Goal: Find specific page/section: Find specific page/section

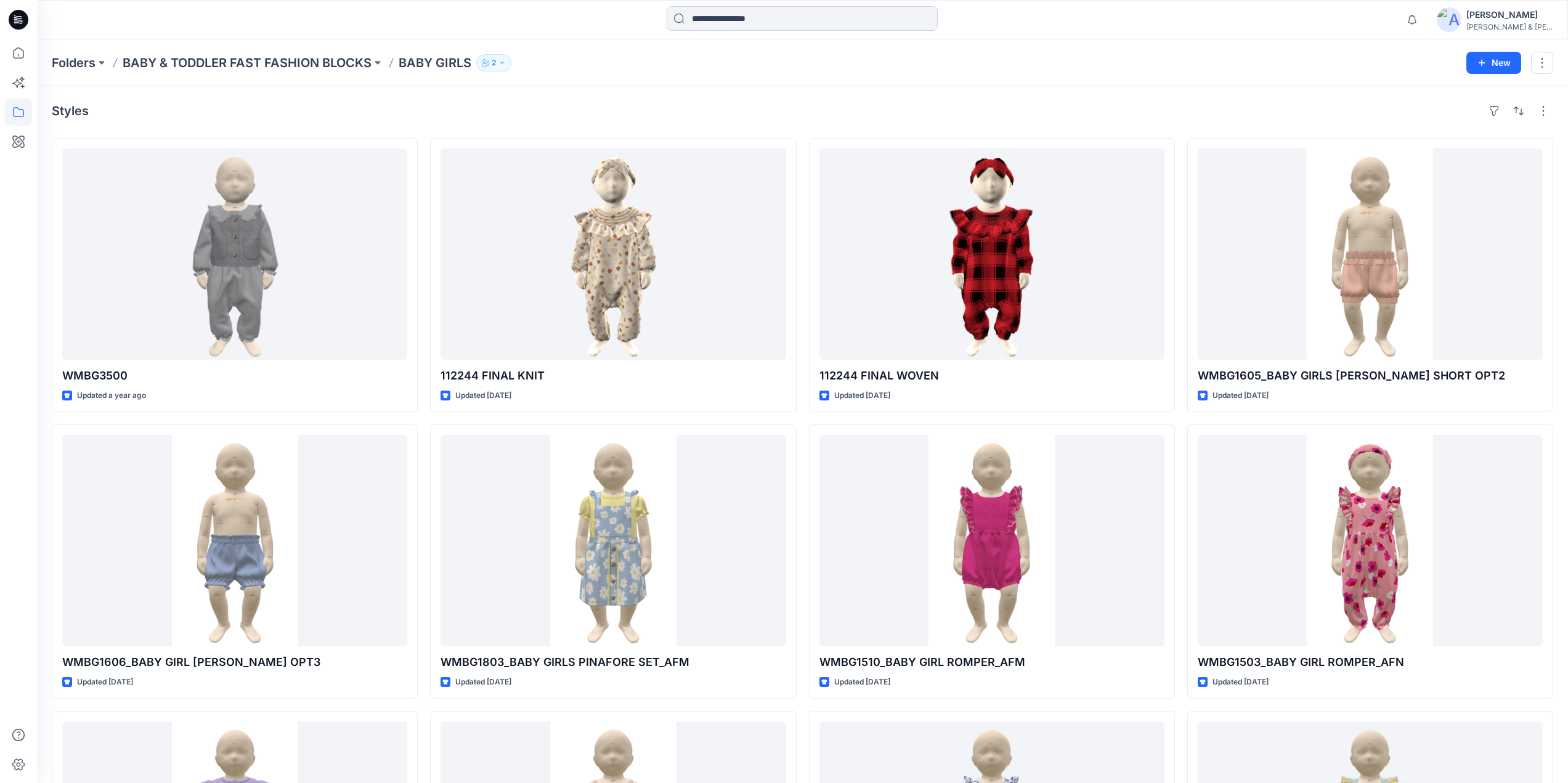
scroll to position [788, 0]
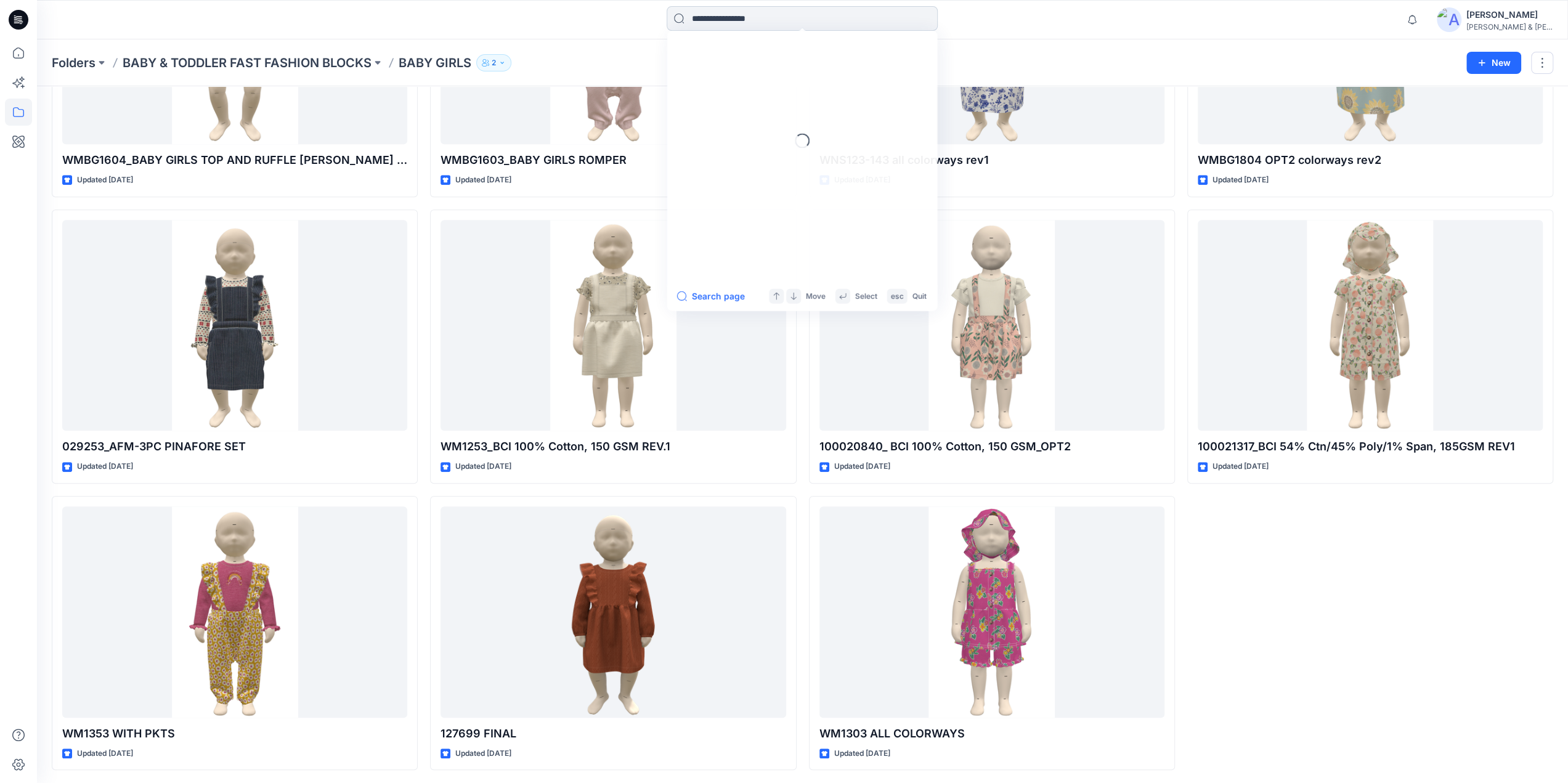
click at [697, 15] on input at bounding box center [802, 18] width 271 height 25
paste input "********"
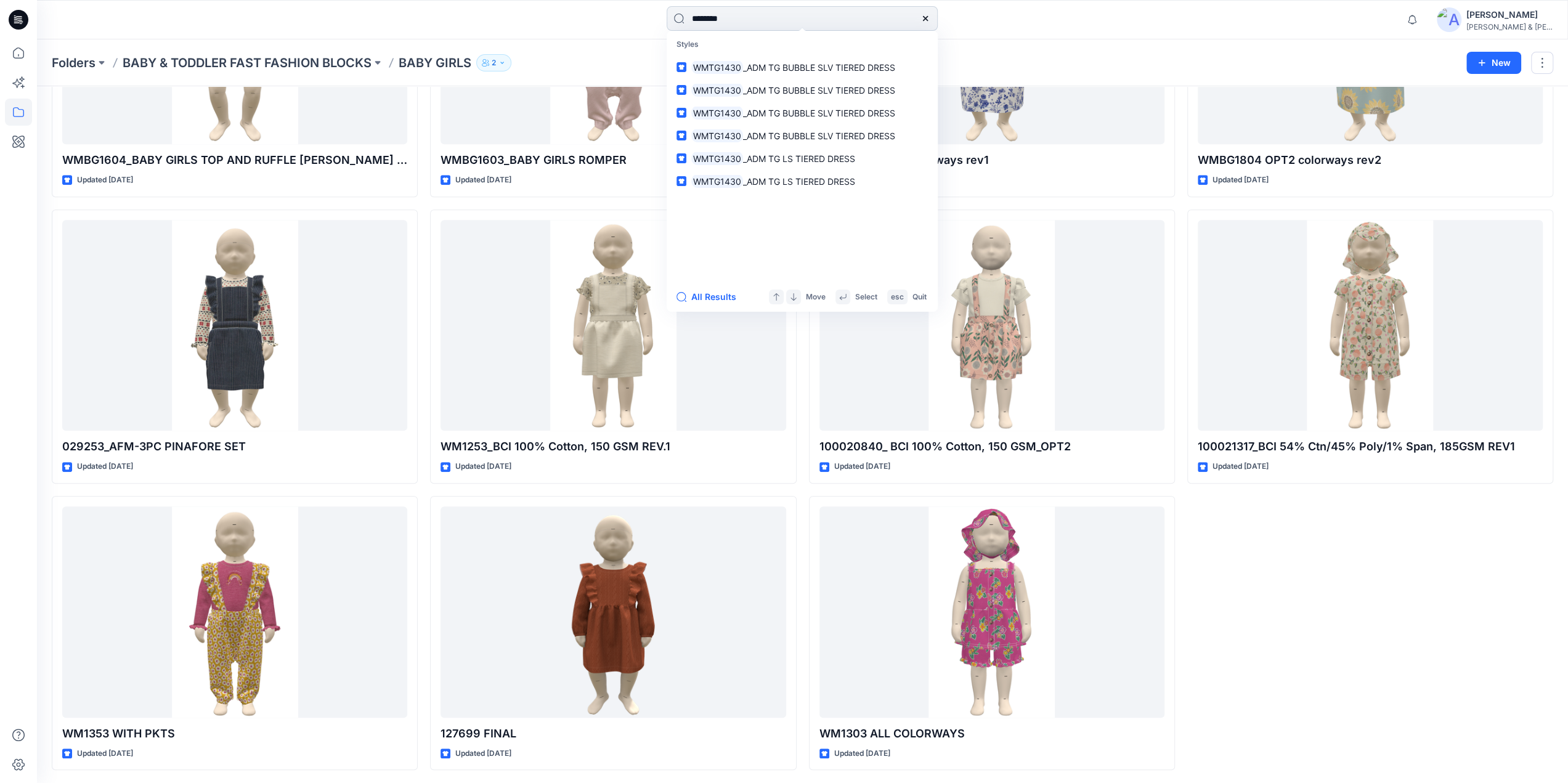
type input "********"
click at [709, 303] on button "All Results" at bounding box center [710, 297] width 67 height 15
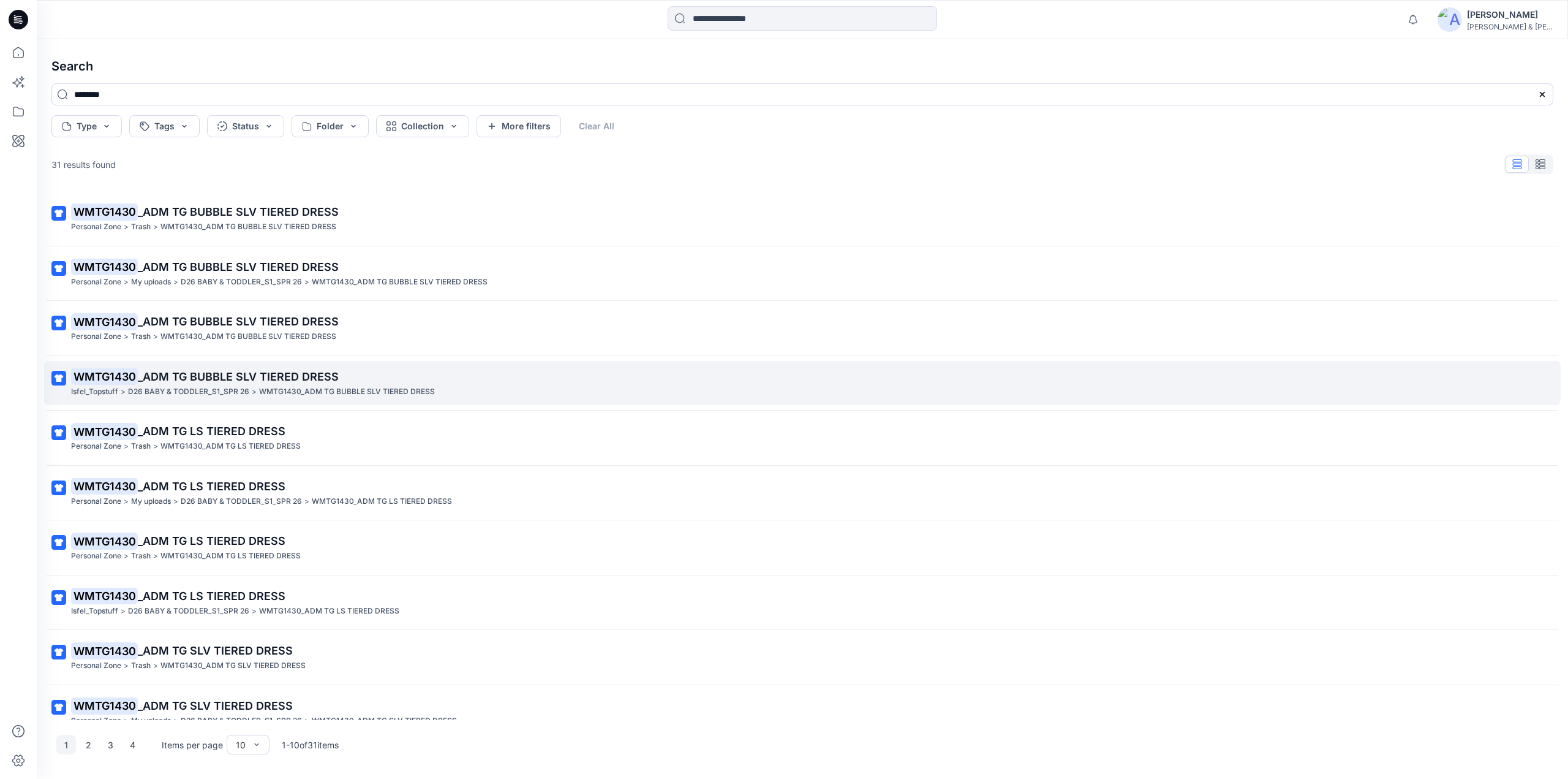
click at [187, 372] on span "_ADM TG BUBBLE SLV TIERED DRESS" at bounding box center [238, 377] width 201 height 13
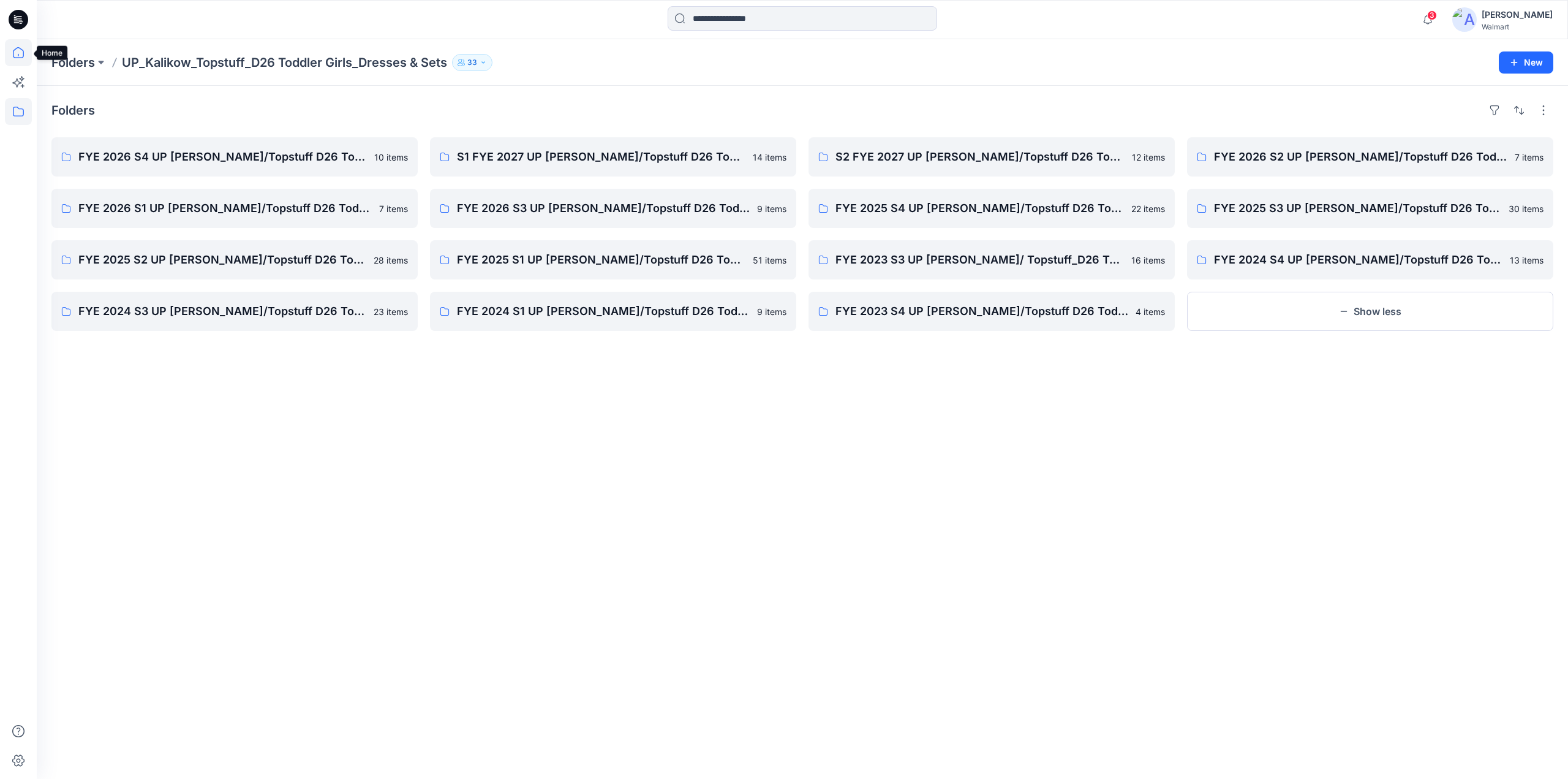
click at [19, 43] on icon at bounding box center [18, 53] width 27 height 27
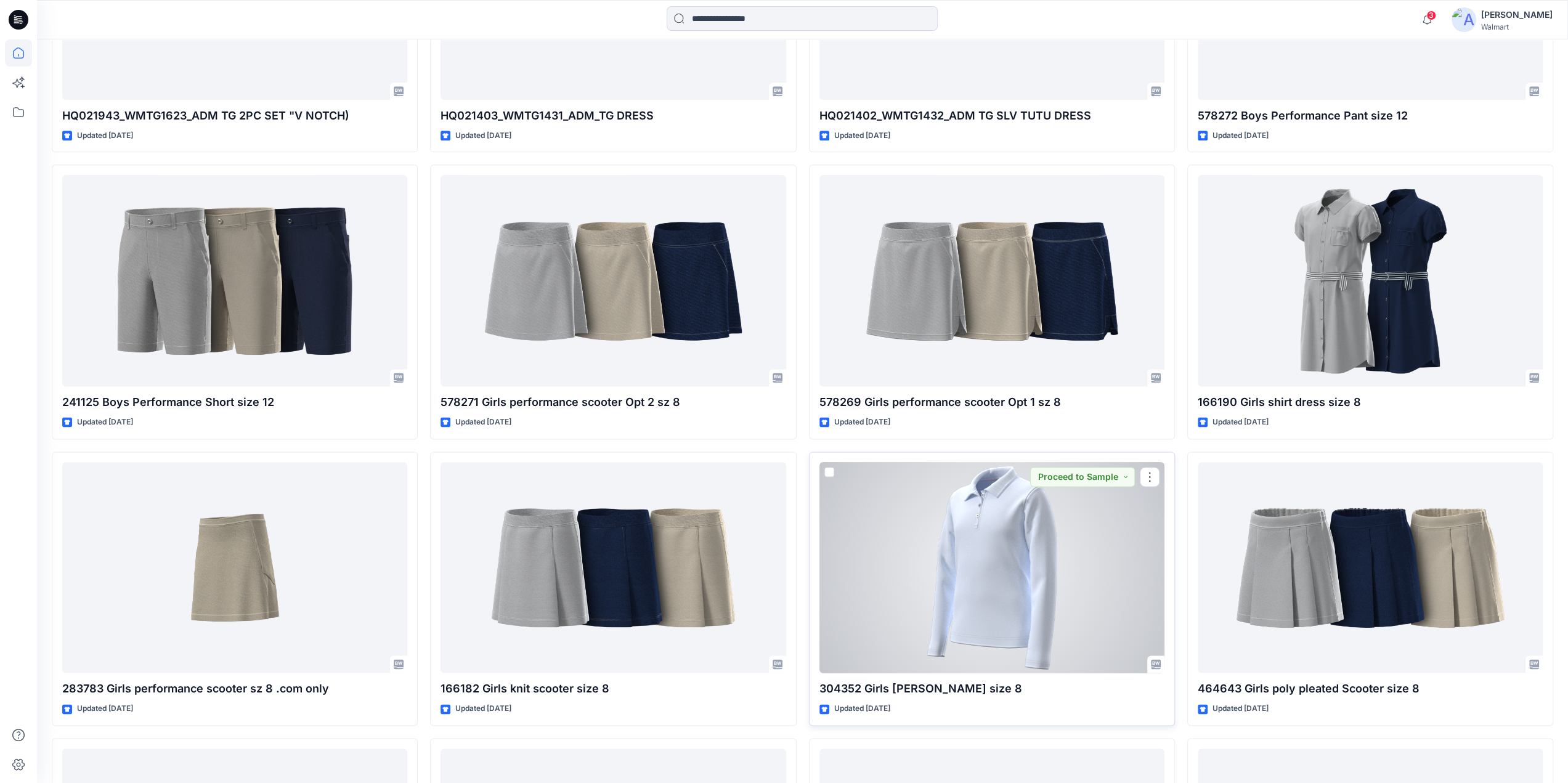
scroll to position [2315, 0]
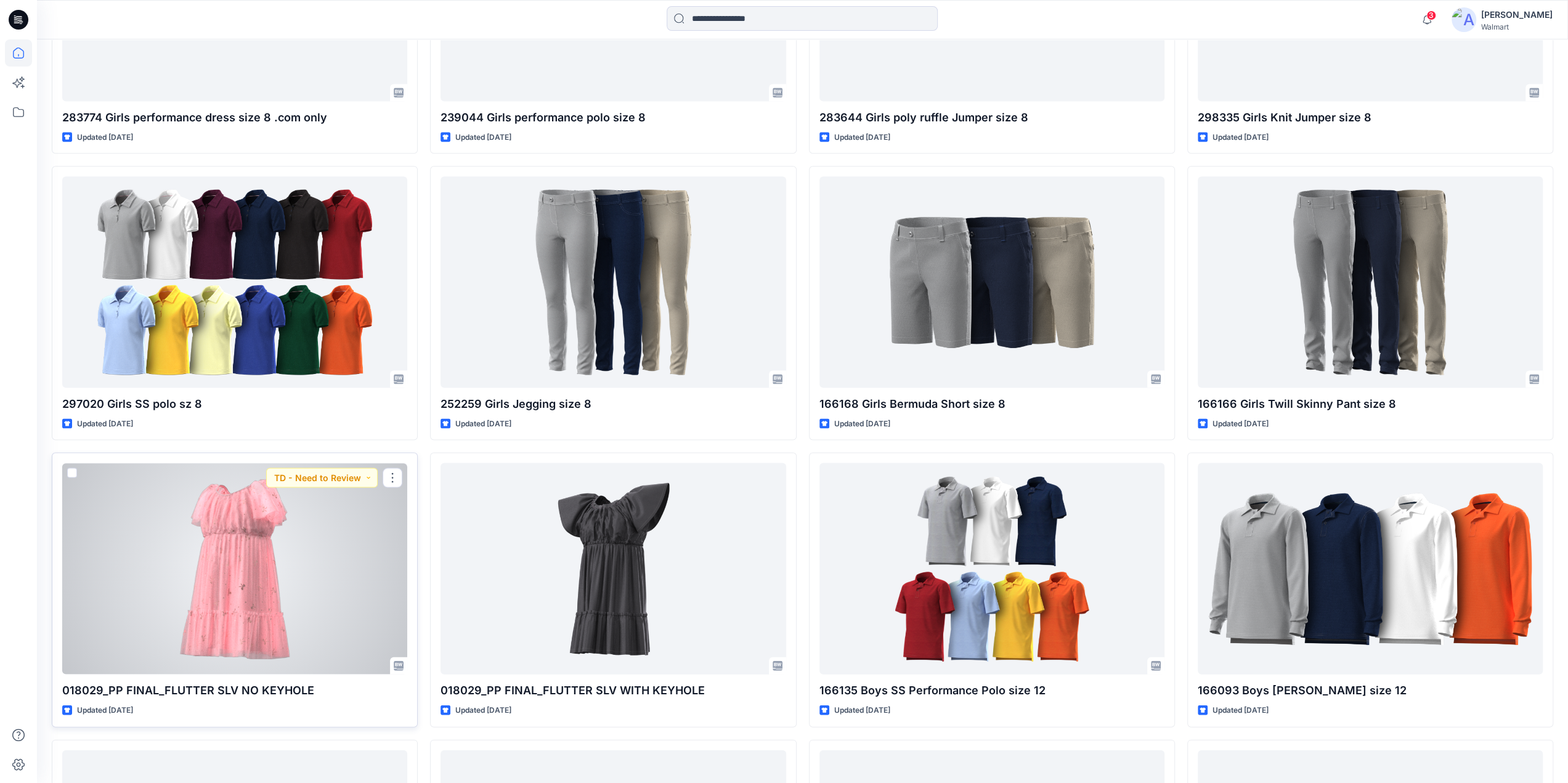
click at [233, 549] on div at bounding box center [234, 568] width 345 height 211
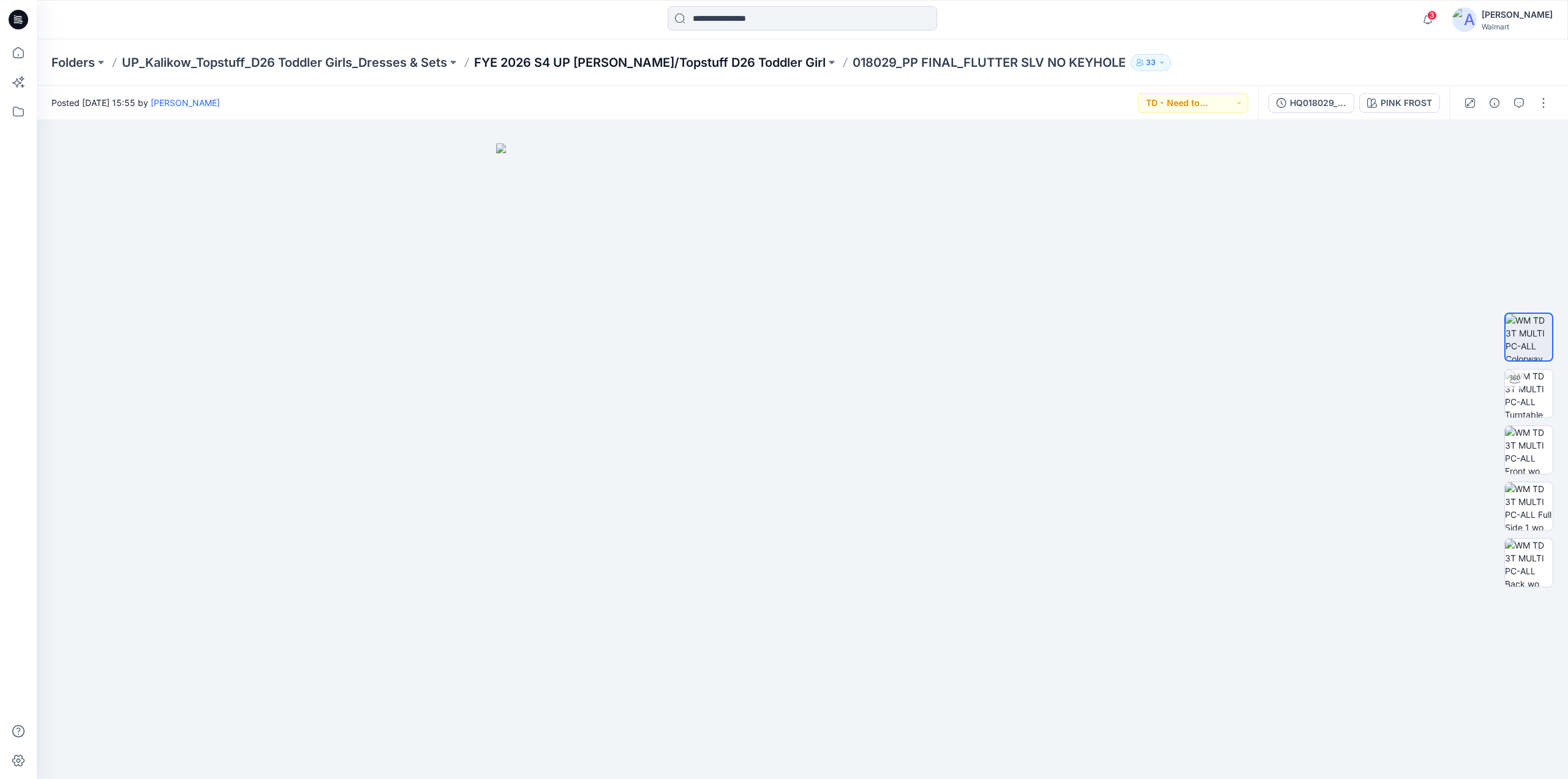
click at [684, 62] on p "FYE 2026 S4 UP Kalikow/Topstuff D26 Toddler Girl" at bounding box center [650, 63] width 351 height 17
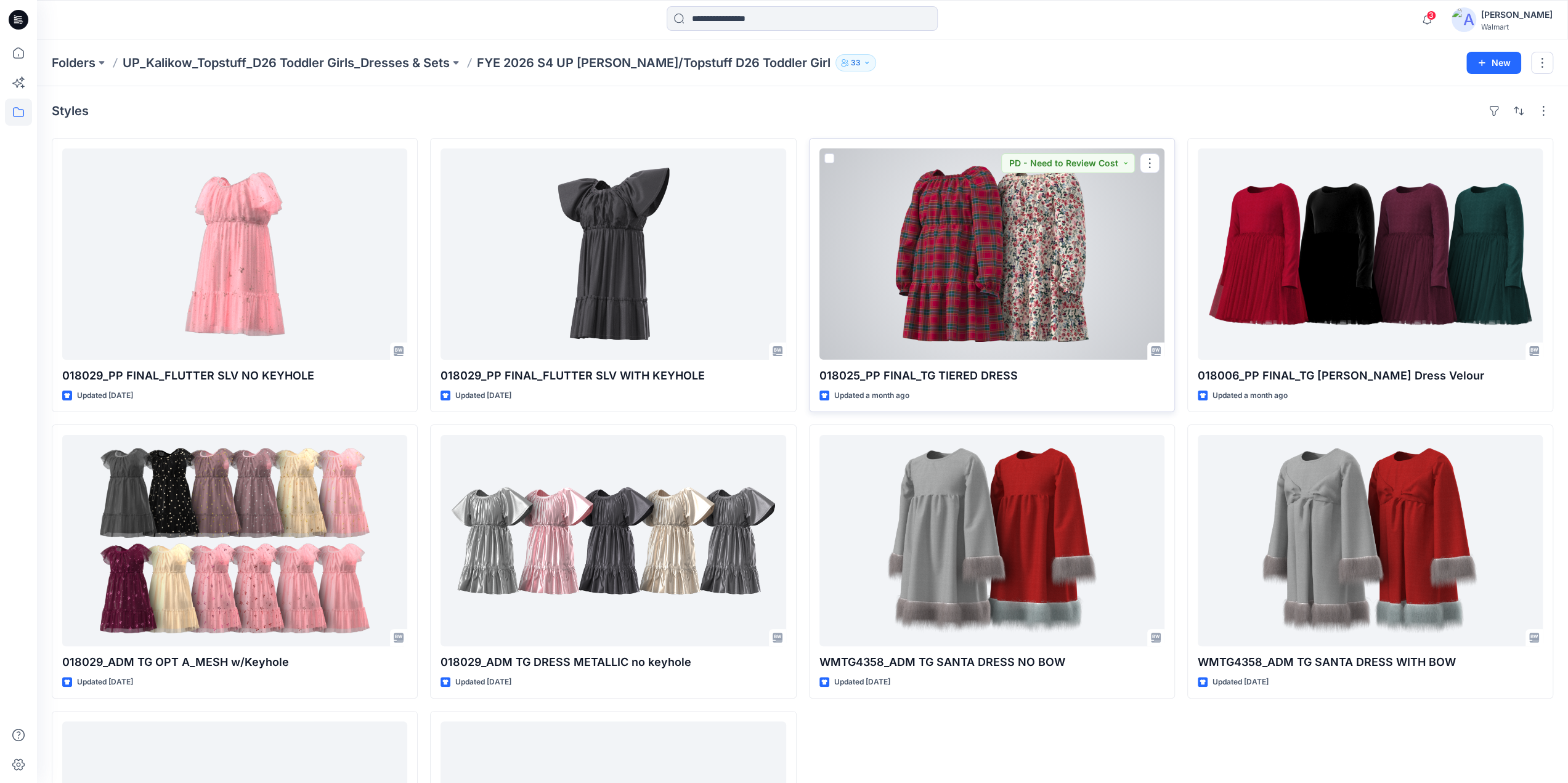
click at [1012, 229] on div at bounding box center [992, 254] width 345 height 211
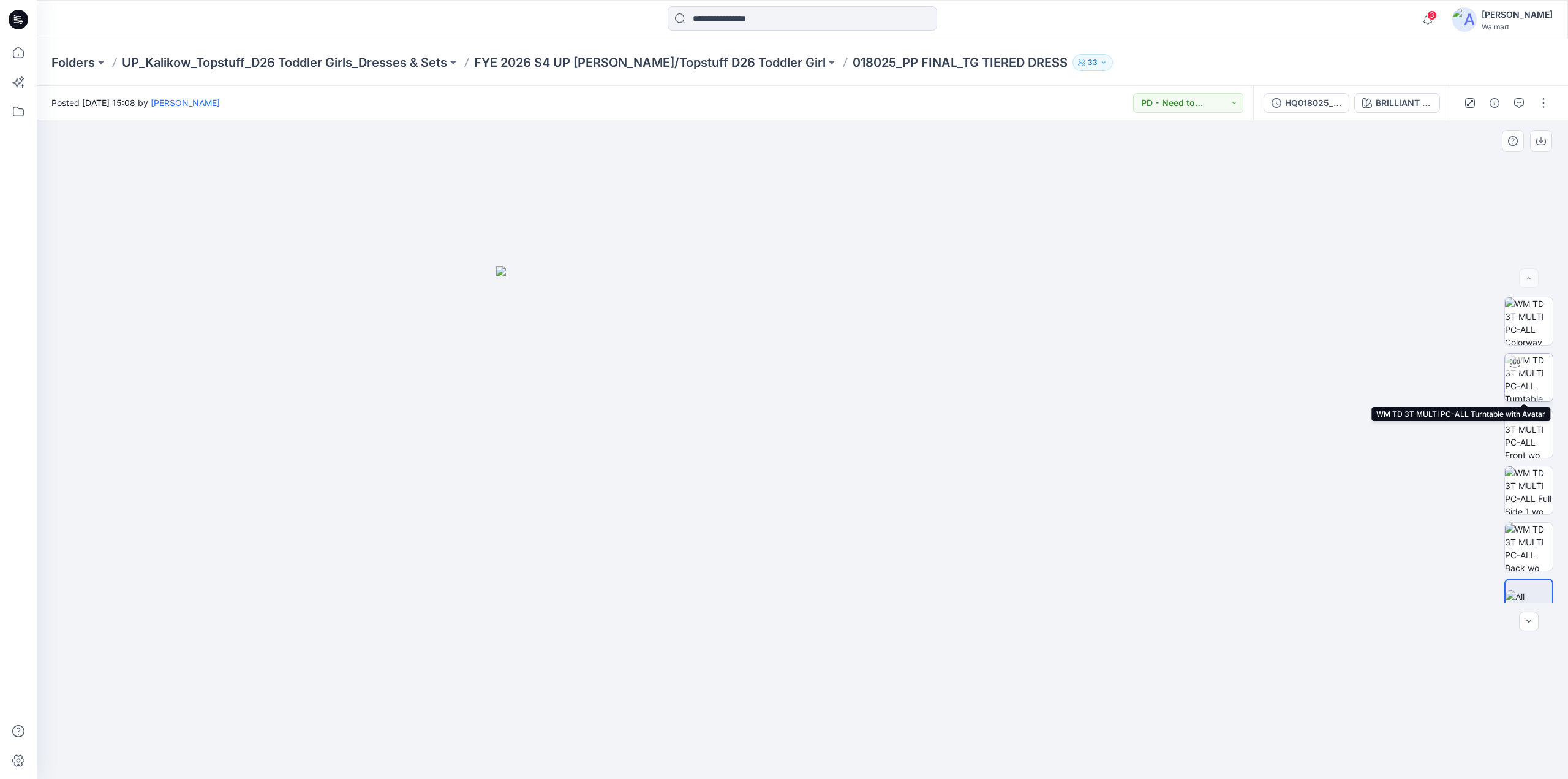
click at [1519, 380] on img at bounding box center [1528, 377] width 48 height 48
drag, startPoint x: 884, startPoint y: 380, endPoint x: 979, endPoint y: 376, distance: 95.1
click at [979, 376] on div at bounding box center [802, 449] width 1531 height 659
drag, startPoint x: 886, startPoint y: 353, endPoint x: 827, endPoint y: 363, distance: 59.8
click at [827, 363] on div at bounding box center [802, 449] width 1531 height 659
